Goal: Task Accomplishment & Management: Use online tool/utility

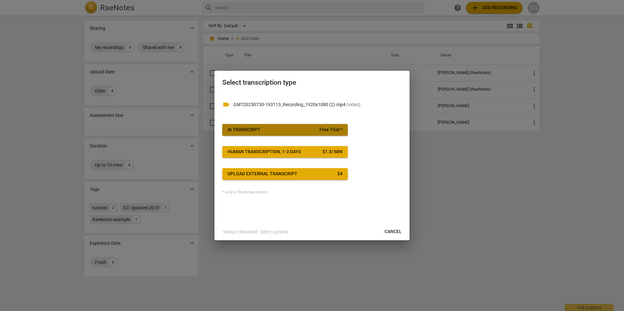
click at [322, 129] on span "Free Trial *" at bounding box center [330, 130] width 23 height 6
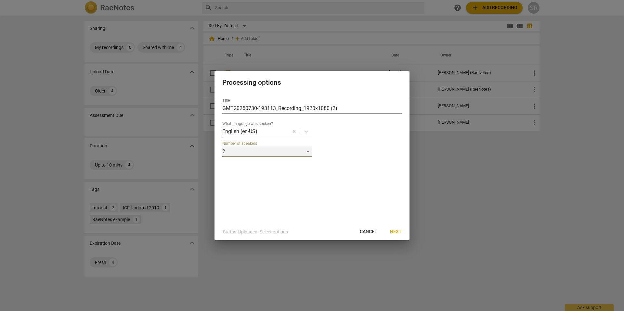
click at [309, 151] on div "2" at bounding box center [267, 152] width 90 height 10
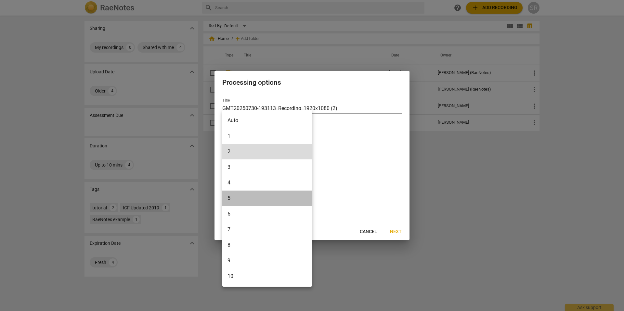
click at [252, 198] on li "5" at bounding box center [267, 199] width 90 height 16
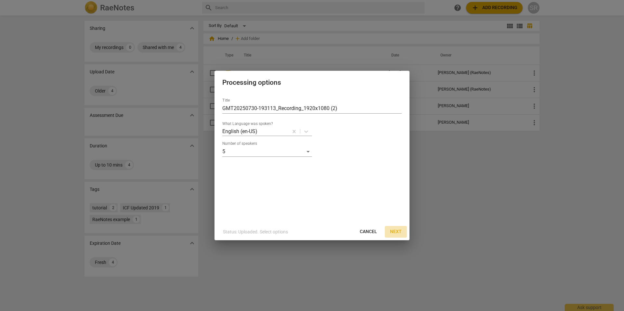
click at [397, 232] on span "Next" at bounding box center [396, 232] width 12 height 6
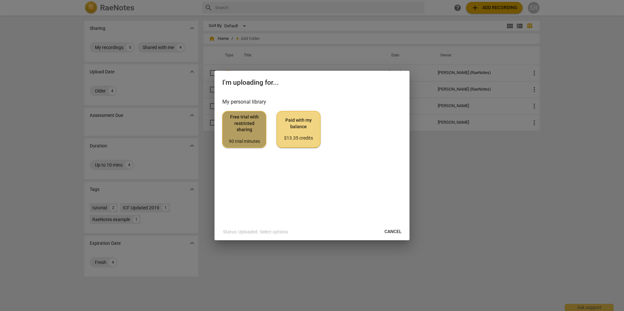
click at [253, 134] on span "Free trial with restricted sharing 90 trial minutes" at bounding box center [244, 129] width 33 height 31
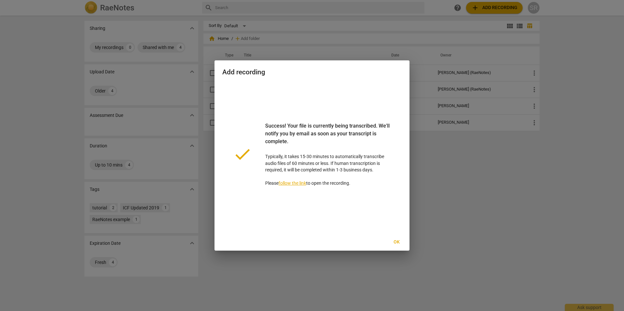
click at [397, 241] on span "Ok" at bounding box center [396, 242] width 10 height 6
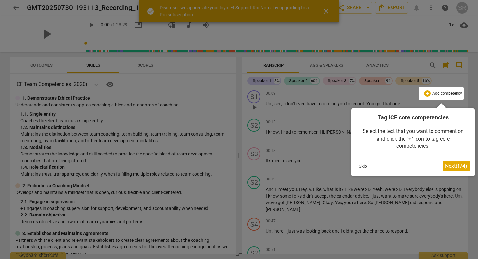
click at [326, 10] on div at bounding box center [239, 129] width 478 height 259
click at [451, 166] on span "Next ( 1 / 4 )" at bounding box center [456, 166] width 22 height 6
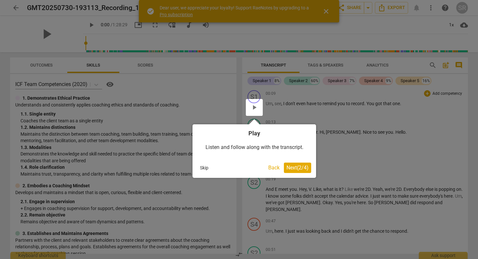
click at [300, 167] on span "Next ( 2 / 4 )" at bounding box center [297, 168] width 22 height 6
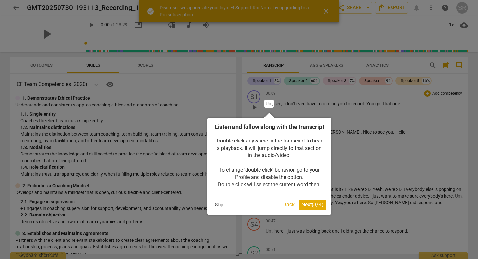
click at [314, 208] on span "Next ( 3 / 4 )" at bounding box center [312, 205] width 22 height 6
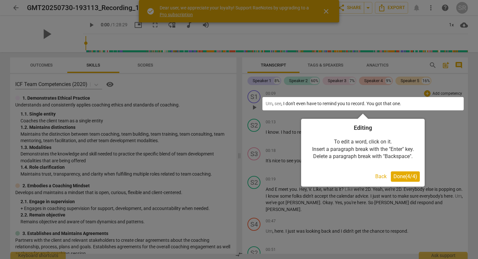
click at [404, 177] on span "Done ( 4 / 4 )" at bounding box center [405, 177] width 24 height 6
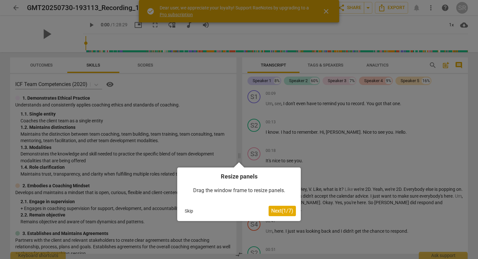
click at [285, 212] on span "Next ( 1 / 7 )" at bounding box center [282, 211] width 22 height 6
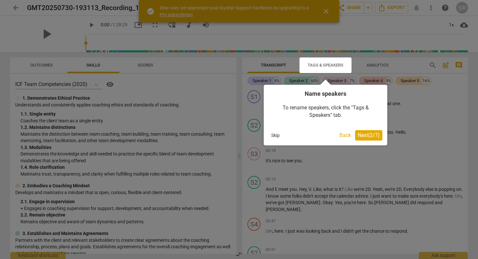
click at [367, 136] on span "Next ( 2 / 7 )" at bounding box center [368, 135] width 22 height 6
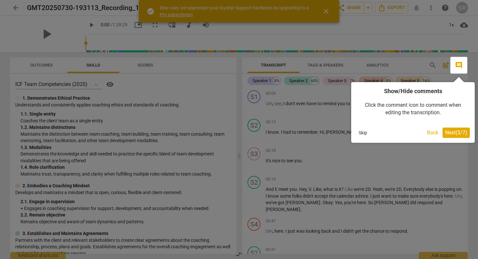
click at [458, 132] on span "Next ( 3 / 7 )" at bounding box center [456, 133] width 22 height 6
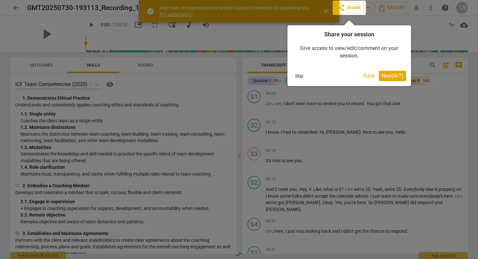
click at [395, 76] on span "Next ( 4 / 7 )" at bounding box center [392, 76] width 22 height 6
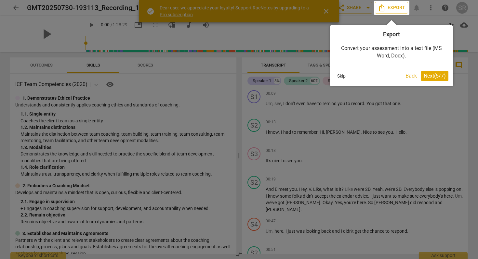
click at [432, 76] on span "Next ( 5 / 7 )" at bounding box center [434, 76] width 22 height 6
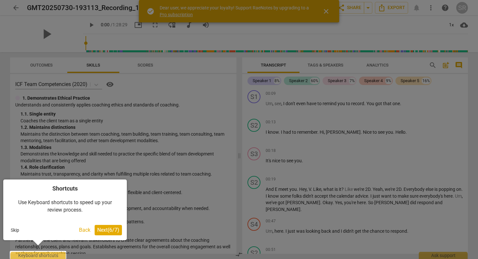
click at [109, 230] on span "Next ( 6 / 7 )" at bounding box center [108, 230] width 22 height 6
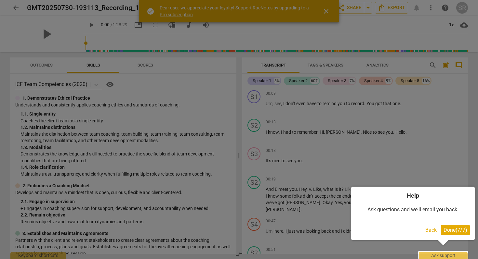
click at [454, 230] on span "Done ( 7 / 7 )" at bounding box center [455, 230] width 24 height 6
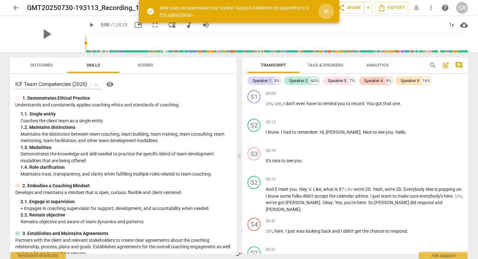
click at [326, 9] on span "close" at bounding box center [326, 11] width 8 height 8
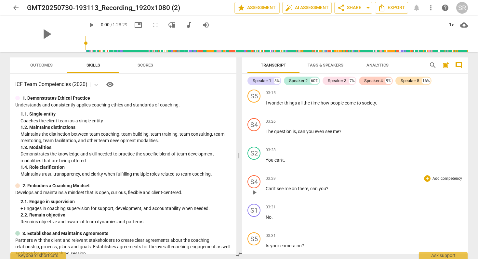
scroll to position [832, 0]
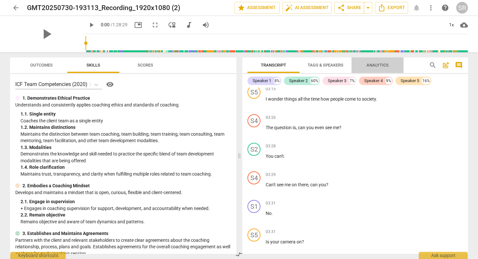
click at [383, 65] on span "Analytics" at bounding box center [377, 65] width 22 height 5
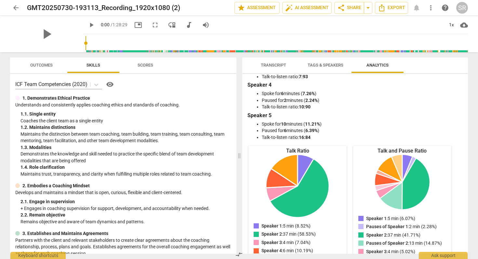
scroll to position [0, 0]
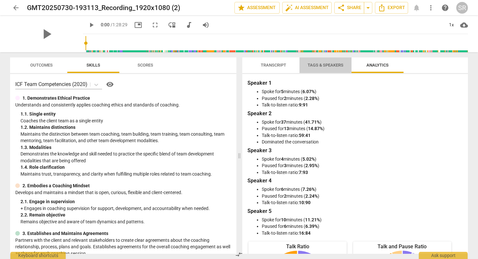
click at [327, 65] on span "Tags & Speakers" at bounding box center [325, 65] width 36 height 5
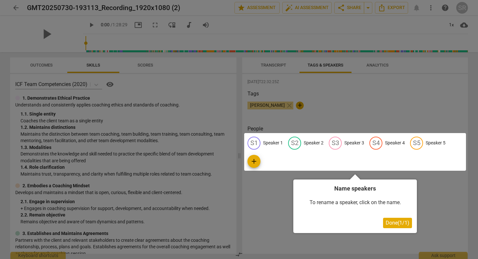
click at [434, 207] on div at bounding box center [239, 129] width 478 height 259
click at [395, 94] on div at bounding box center [239, 129] width 478 height 259
click at [285, 65] on div at bounding box center [239, 129] width 478 height 259
click at [394, 223] on span "Done ( 1 / 1 )" at bounding box center [397, 223] width 24 height 6
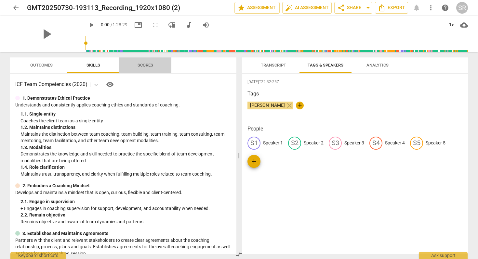
click at [147, 64] on span "Scores" at bounding box center [145, 65] width 16 height 5
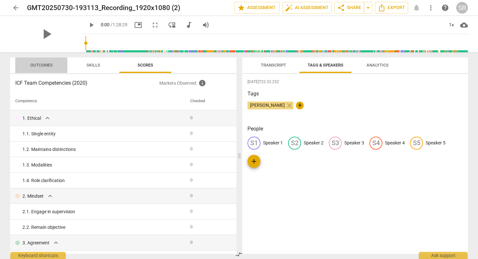
click at [35, 61] on span "Outcomes" at bounding box center [41, 65] width 38 height 9
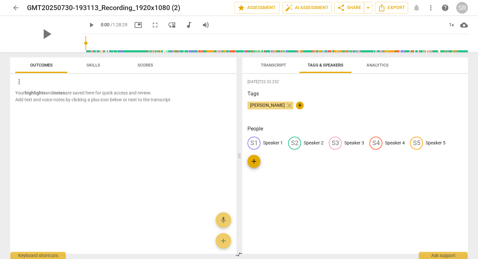
click at [282, 65] on span "Transcript" at bounding box center [273, 65] width 25 height 5
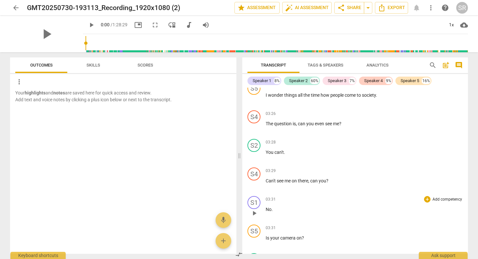
scroll to position [836, 0]
click at [446, 64] on span "post_add" at bounding box center [446, 65] width 8 height 8
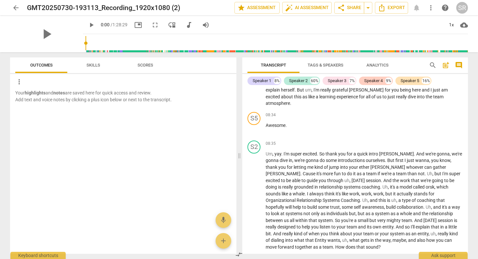
scroll to position [1783, 0]
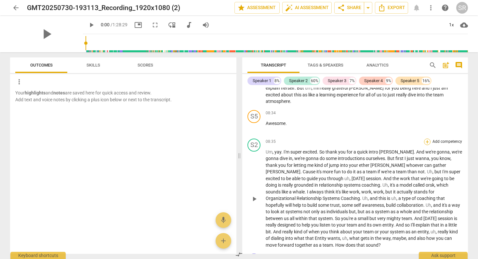
click at [425, 139] on div "+" at bounding box center [427, 142] width 6 height 6
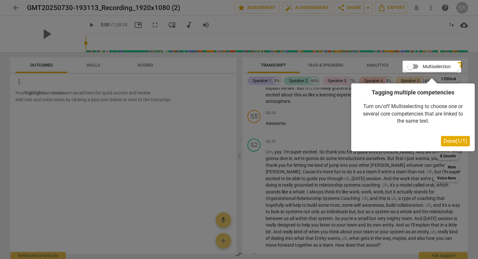
click at [410, 66] on div at bounding box center [431, 67] width 58 height 12
click at [448, 143] on span "Done ( 1 / 1 )" at bounding box center [455, 141] width 24 height 6
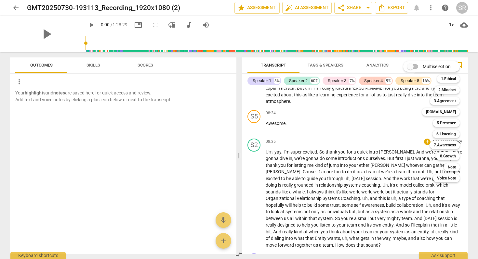
click at [410, 66] on input "Multiselection" at bounding box center [410, 67] width 16 height 16
checkbox input "true"
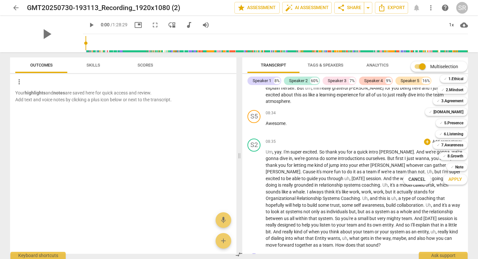
click at [453, 179] on span "Apply" at bounding box center [455, 179] width 14 height 6
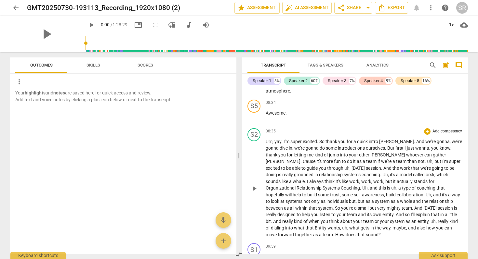
scroll to position [1794, 0]
click at [425, 128] on div "+" at bounding box center [427, 131] width 6 height 6
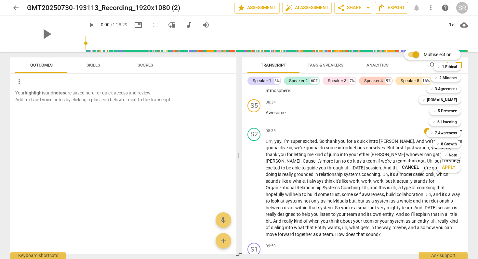
click at [449, 167] on span "Apply" at bounding box center [449, 167] width 14 height 6
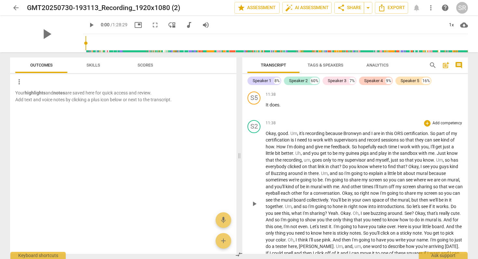
scroll to position [2125, 0]
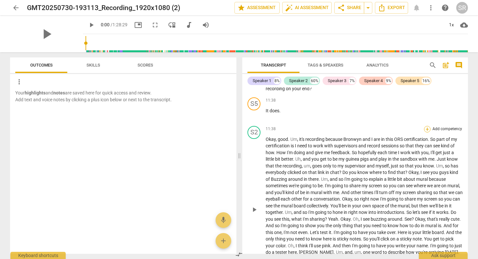
click at [426, 126] on div "+" at bounding box center [427, 129] width 6 height 6
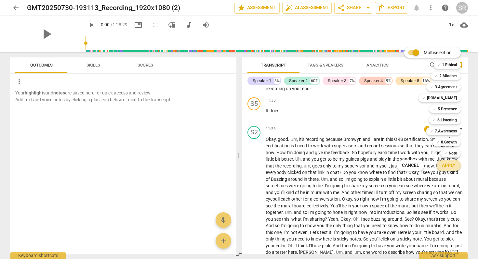
click at [448, 165] on span "Apply" at bounding box center [449, 165] width 14 height 6
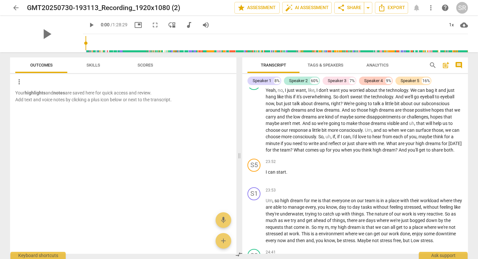
scroll to position [4372, 0]
